Goal: Navigation & Orientation: Find specific page/section

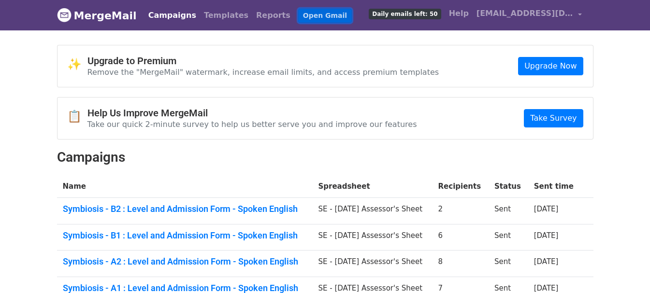
click at [298, 16] on link "Open Gmail" at bounding box center [325, 16] width 54 height 14
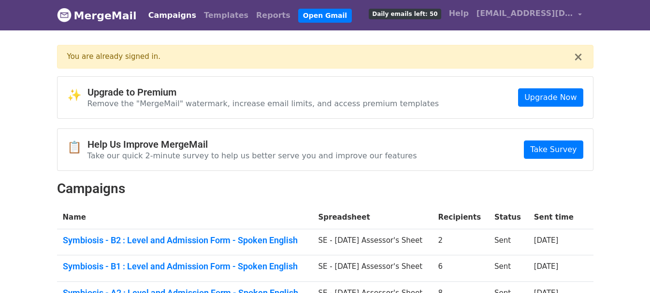
click at [152, 14] on link "Campaigns" at bounding box center [172, 15] width 56 height 19
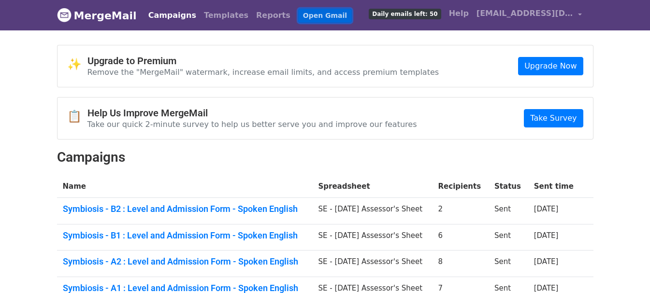
click at [308, 14] on link "Open Gmail" at bounding box center [325, 16] width 54 height 14
